Goal: Use online tool/utility: Use online tool/utility

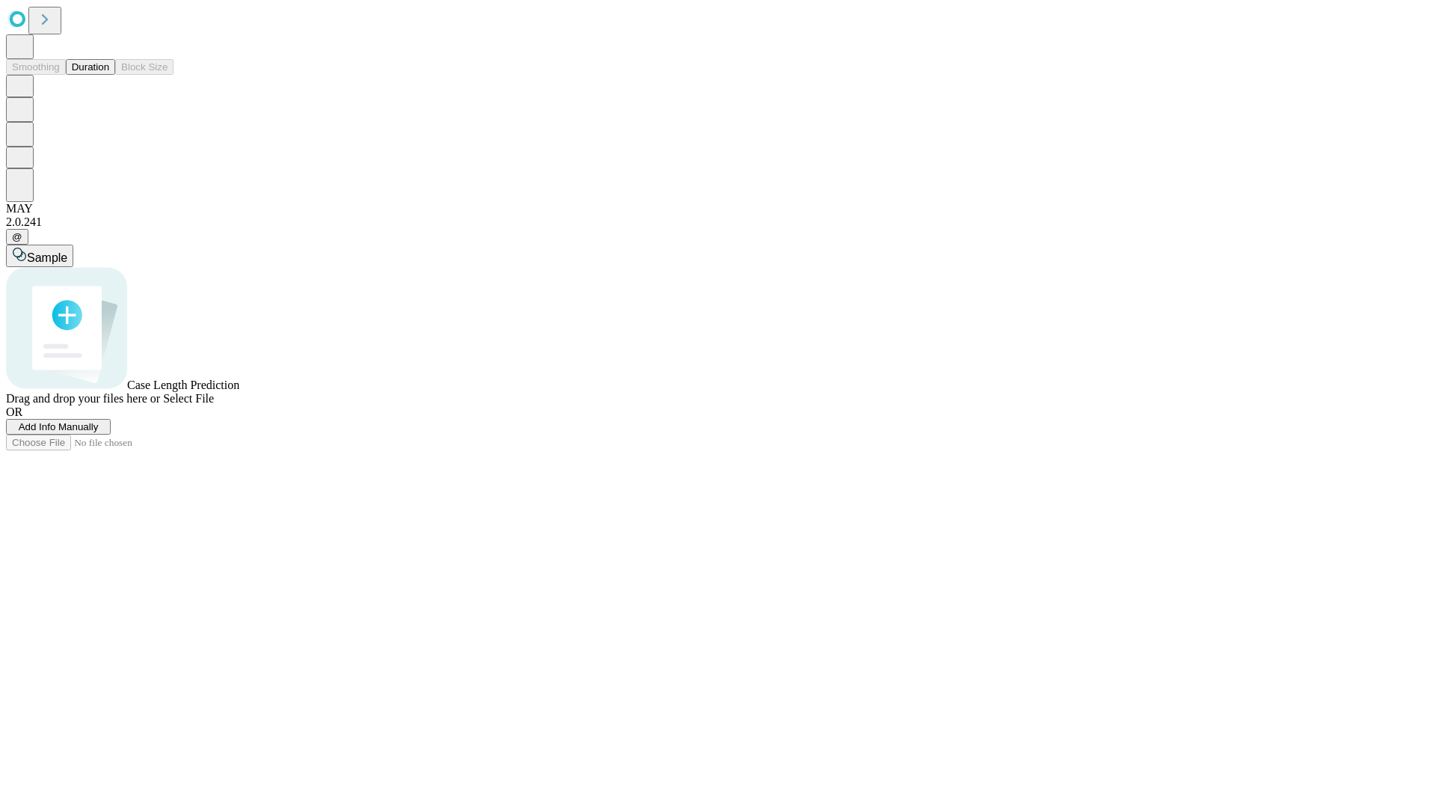
click at [99, 432] on span "Add Info Manually" at bounding box center [59, 426] width 80 height 11
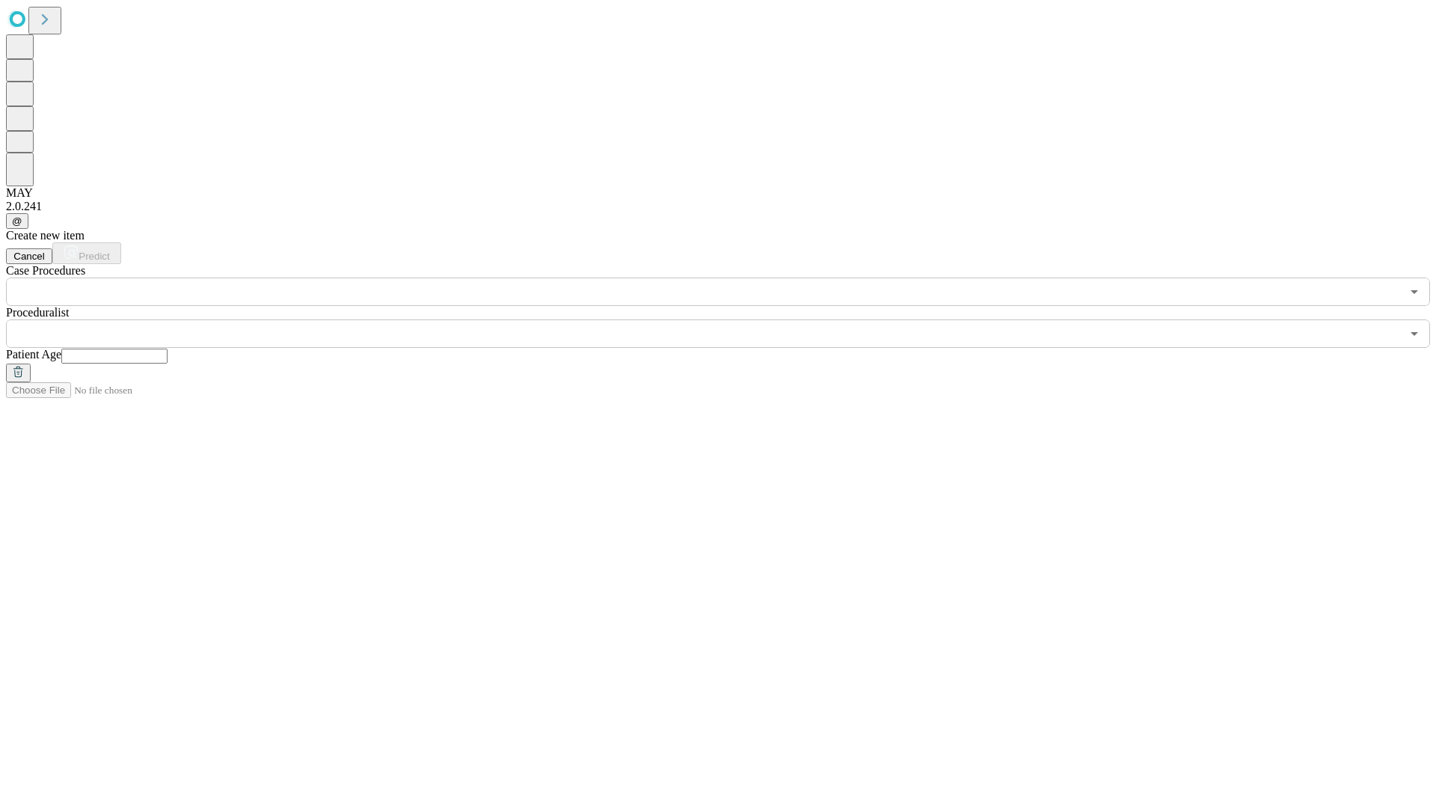
click at [168, 349] on input "text" at bounding box center [114, 356] width 106 height 15
type input "**"
click at [728, 319] on input "text" at bounding box center [703, 333] width 1395 height 28
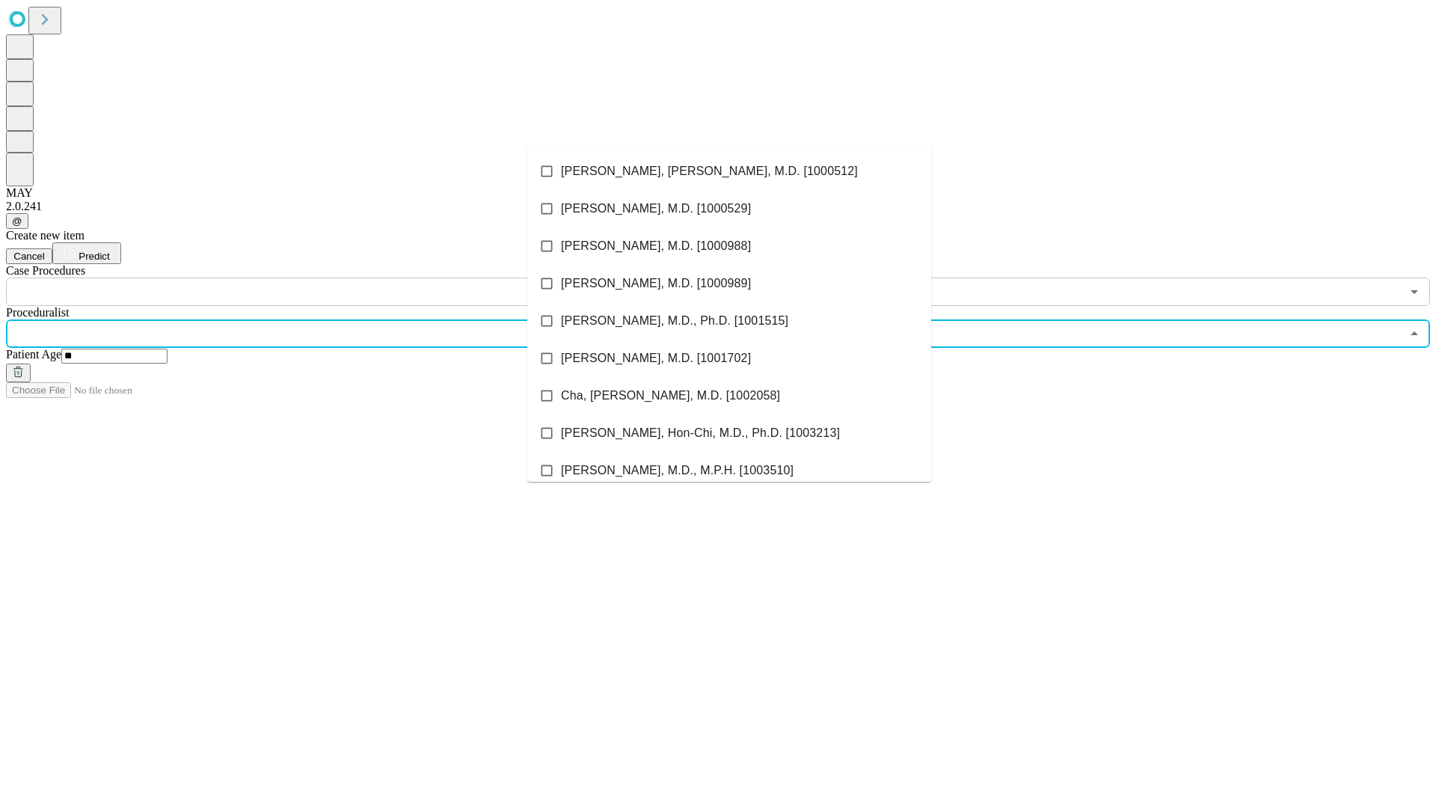
click at [729, 171] on li "[PERSON_NAME], [PERSON_NAME], M.D. [1000512]" at bounding box center [729, 171] width 404 height 37
click at [314, 277] on input "text" at bounding box center [703, 291] width 1395 height 28
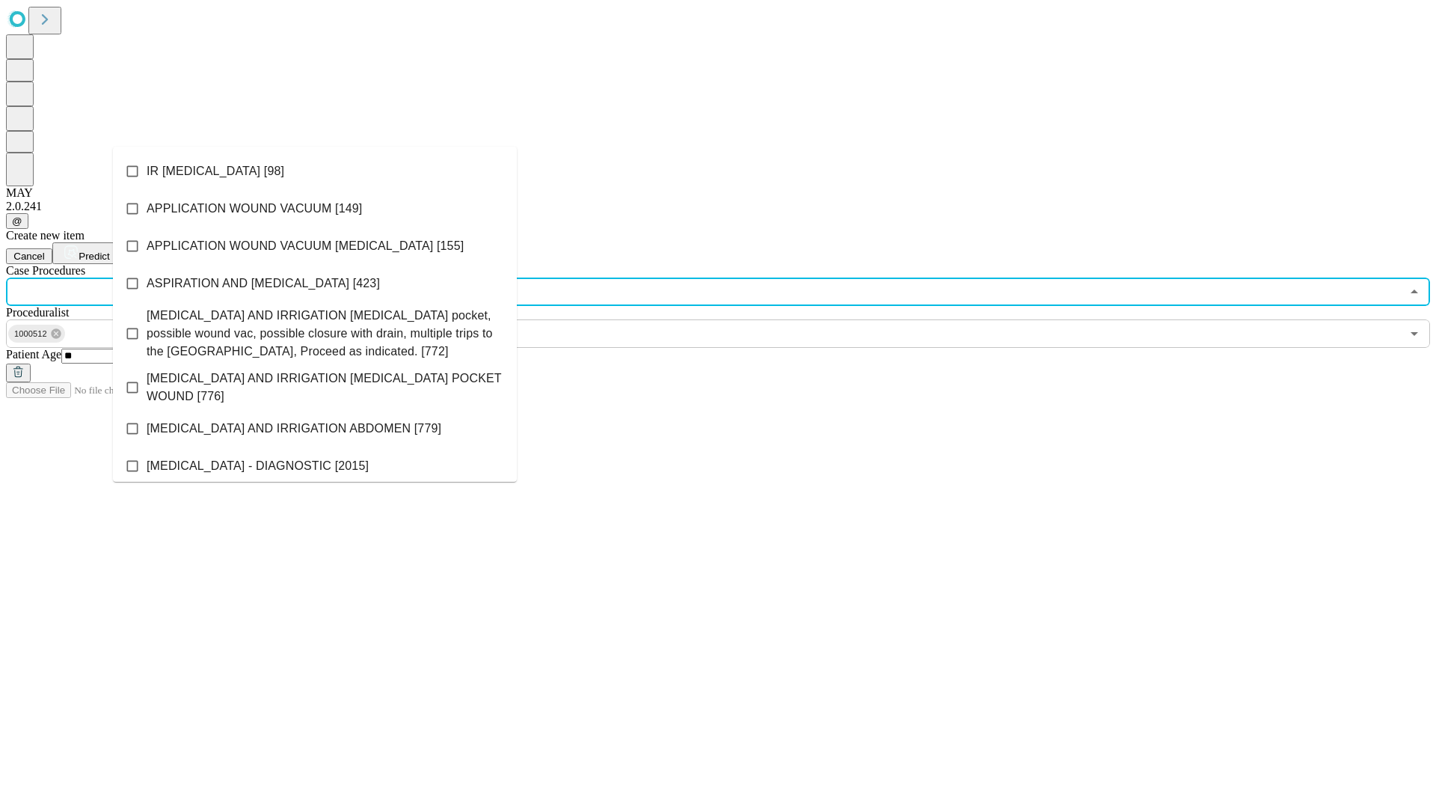
click at [315, 171] on li "IR [MEDICAL_DATA] [98]" at bounding box center [315, 171] width 404 height 37
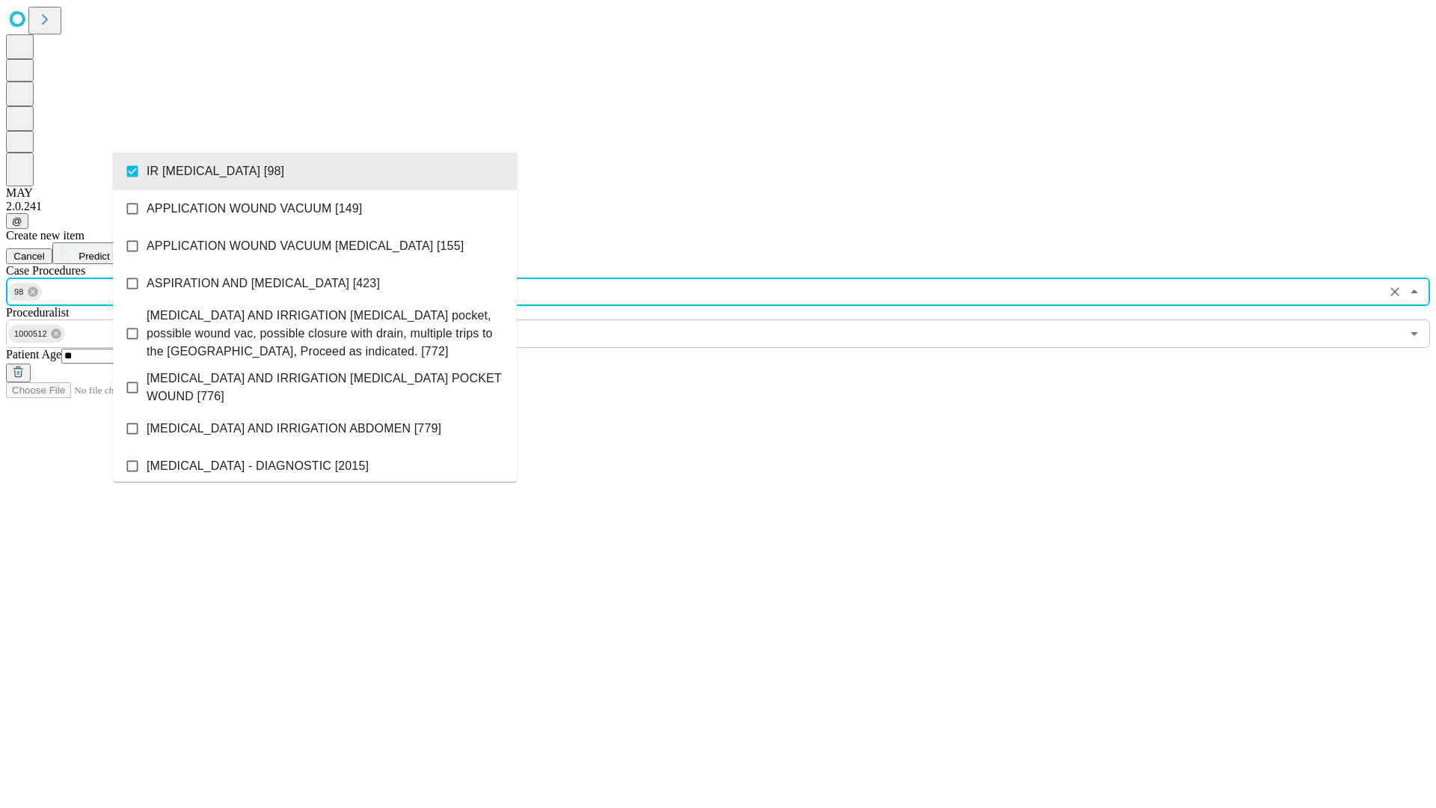
click at [109, 251] on span "Predict" at bounding box center [94, 256] width 31 height 11
